Goal: Information Seeking & Learning: Compare options

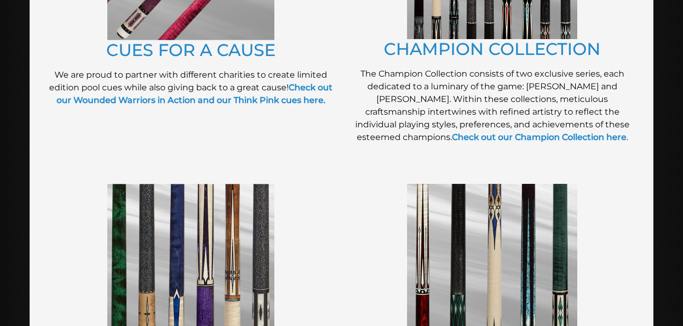
scroll to position [539, 0]
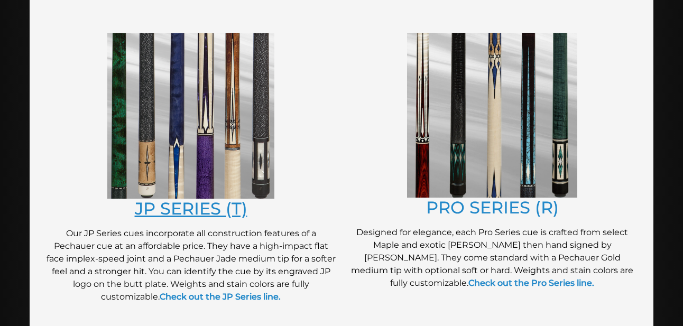
click at [161, 211] on link "JP SERIES (T)" at bounding box center [191, 208] width 113 height 21
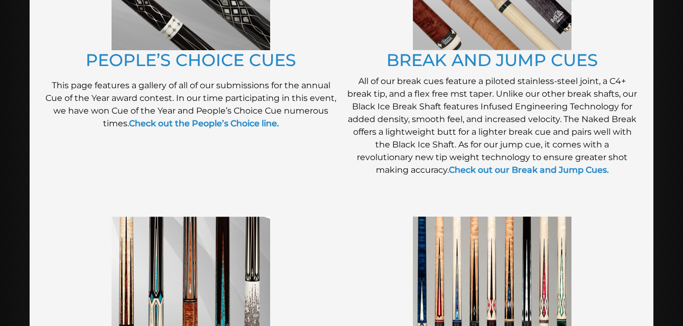
scroll to position [971, 0]
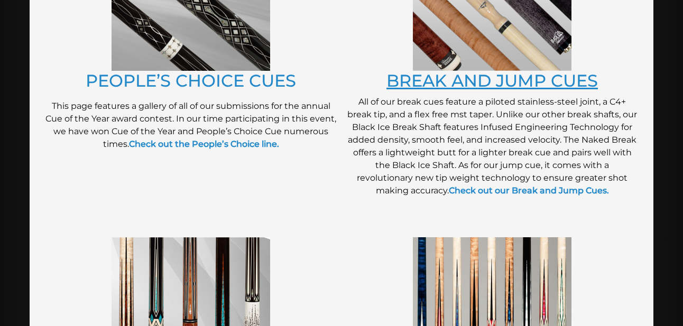
click at [442, 78] on link "BREAK AND JUMP CUES" at bounding box center [491, 80] width 211 height 21
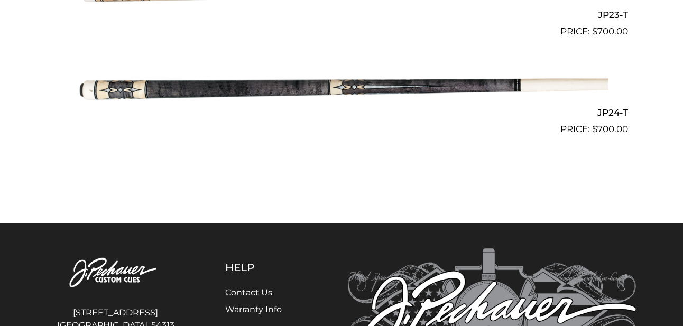
scroll to position [2480, 0]
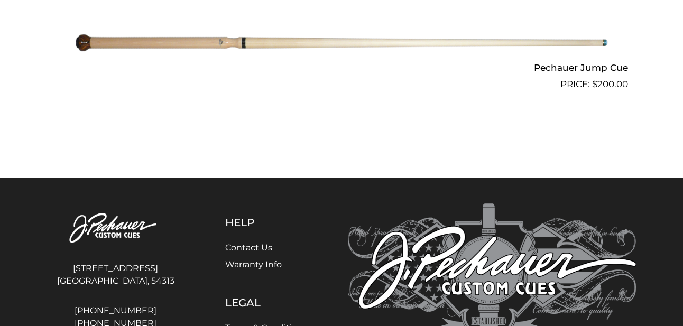
scroll to position [1024, 0]
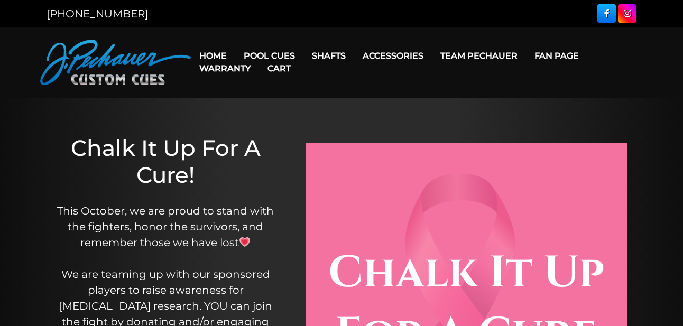
click at [291, 58] on link "Cart" at bounding box center [279, 68] width 40 height 27
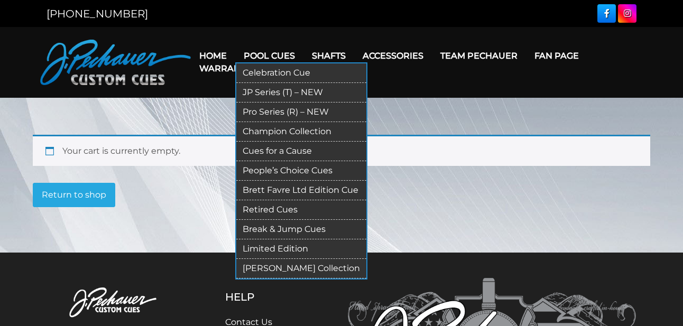
click at [279, 151] on link "Cues for a Cause" at bounding box center [301, 152] width 130 height 20
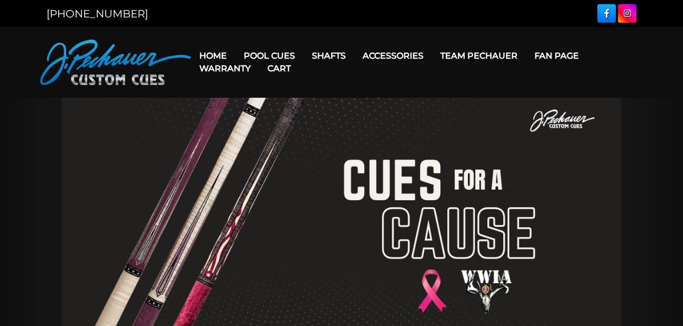
click at [209, 54] on link "Home" at bounding box center [213, 55] width 44 height 27
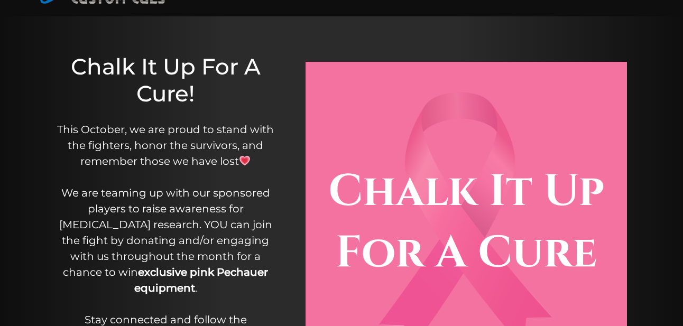
scroll to position [324, 0]
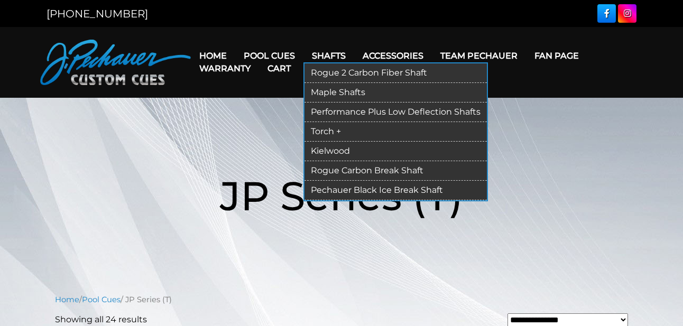
click at [349, 70] on link "Rogue 2 Carbon Fiber Shaft" at bounding box center [395, 73] width 182 height 20
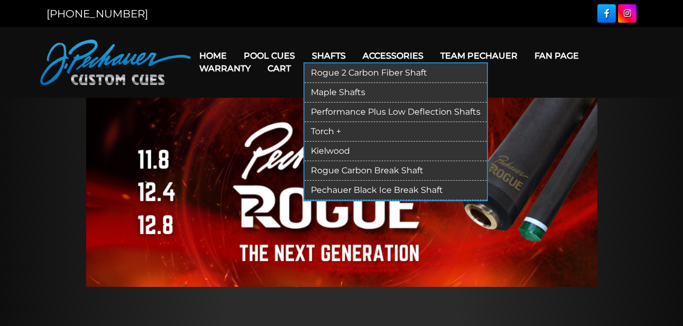
click at [341, 187] on link "Pechauer Black Ice Break Shaft" at bounding box center [395, 191] width 182 height 20
click at [365, 171] on link "Rogue Carbon Break Shaft" at bounding box center [395, 171] width 182 height 20
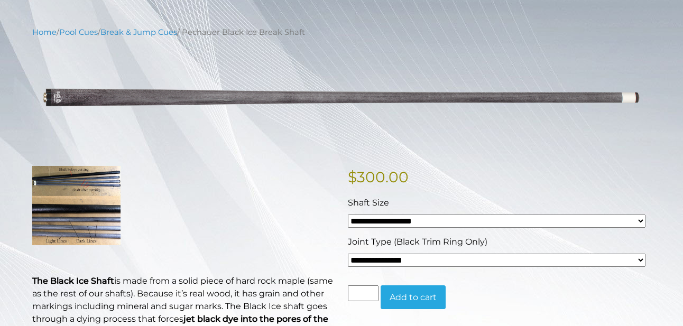
scroll to position [108, 0]
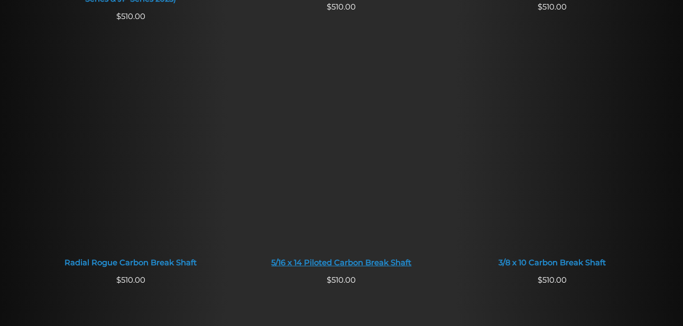
scroll to position [431, 0]
